Goal: Navigation & Orientation: Go to known website

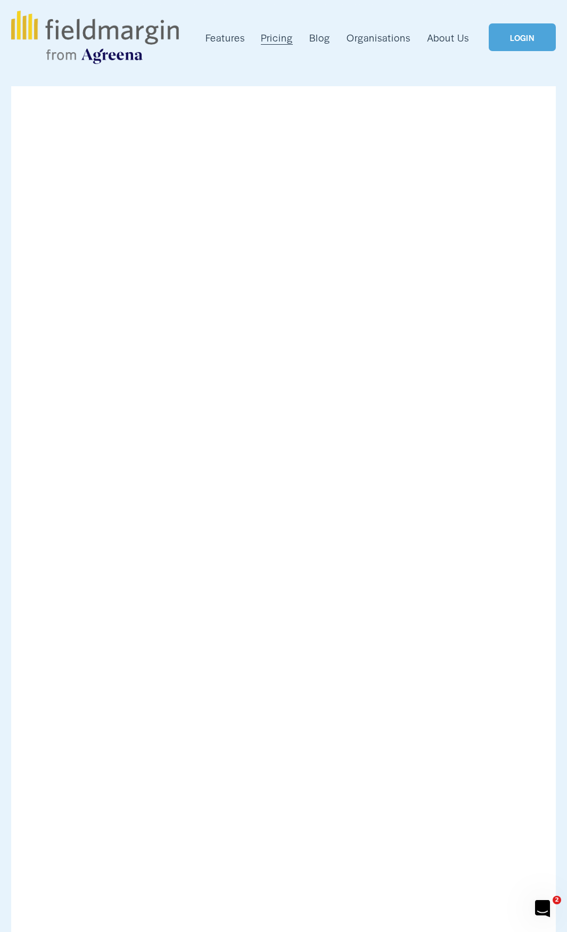
click at [526, 40] on link "LOGIN" at bounding box center [522, 37] width 67 height 28
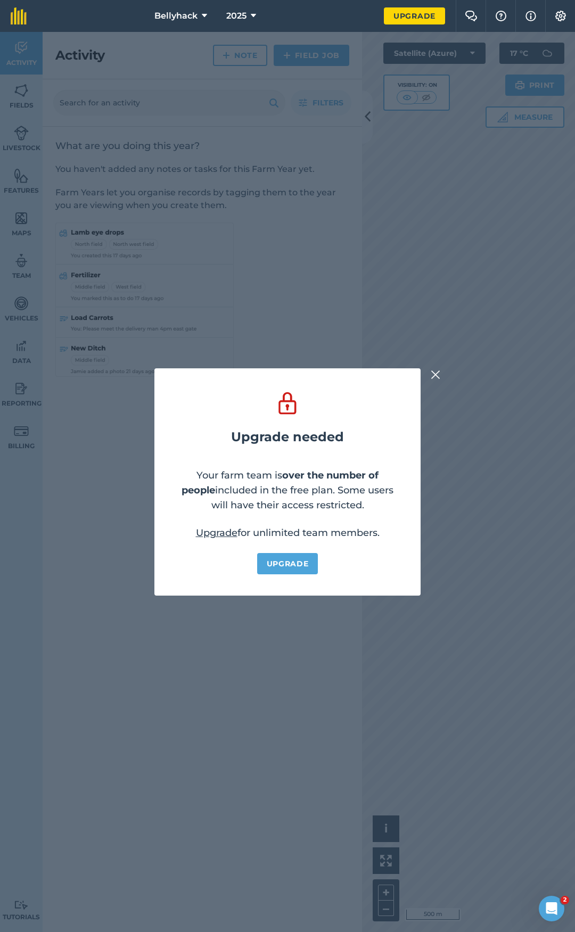
click at [436, 375] on img at bounding box center [436, 374] width 10 height 13
